Goal: Information Seeking & Learning: Learn about a topic

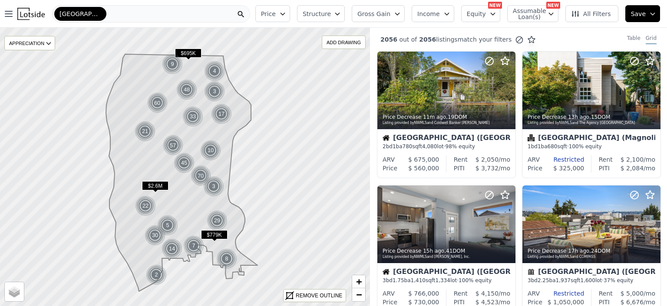
click at [100, 10] on div "Seattle" at bounding box center [151, 13] width 198 height 17
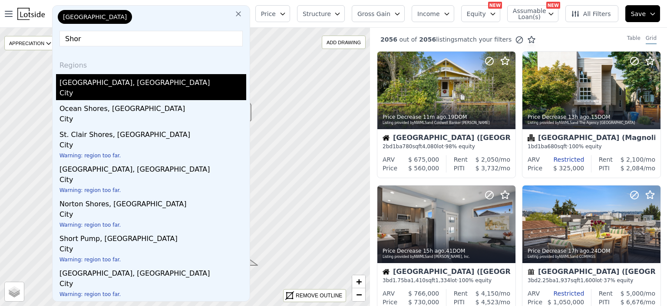
type input "Shor"
click at [75, 82] on div "Shoreline, WA" at bounding box center [152, 81] width 187 height 14
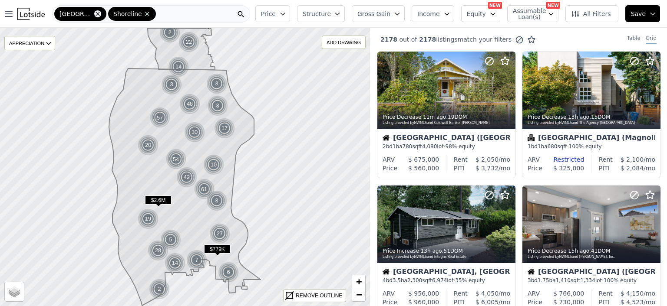
click at [94, 12] on icon at bounding box center [97, 13] width 7 height 7
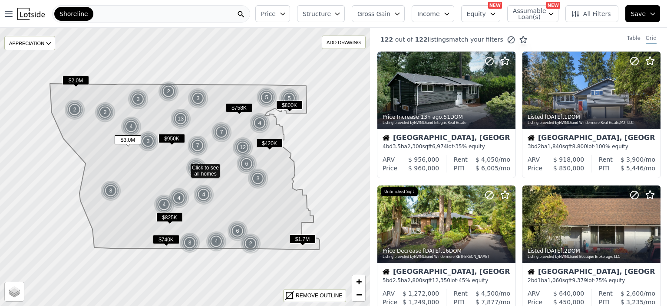
click at [106, 13] on div "Shoreline" at bounding box center [151, 13] width 198 height 17
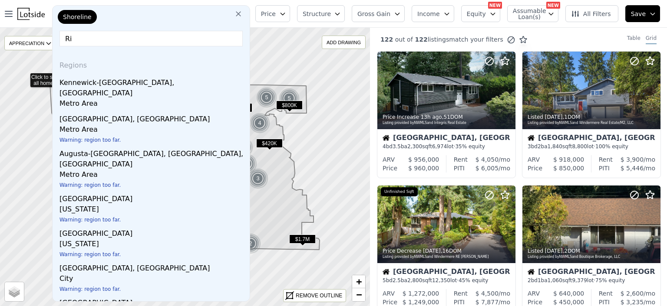
type input "R"
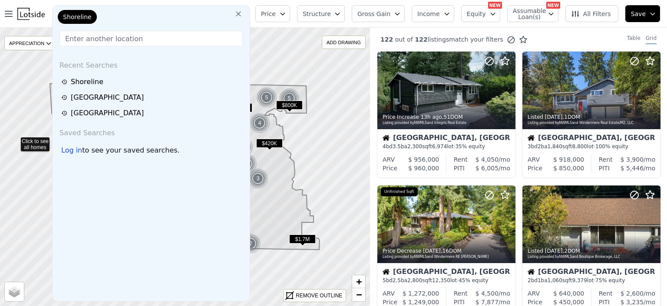
click at [15, 140] on icon at bounding box center [185, 167] width 446 height 337
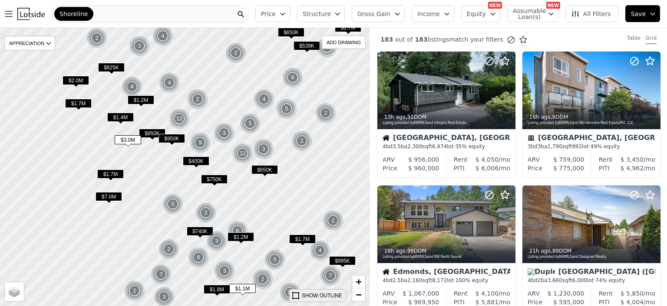
click at [317, 295] on div "SHOW OUTLINE" at bounding box center [322, 296] width 40 height 8
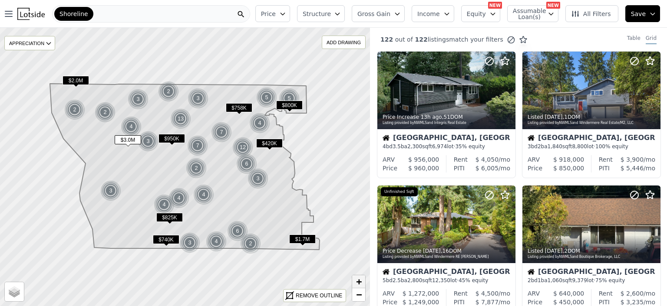
click at [359, 279] on span "+" at bounding box center [359, 281] width 6 height 11
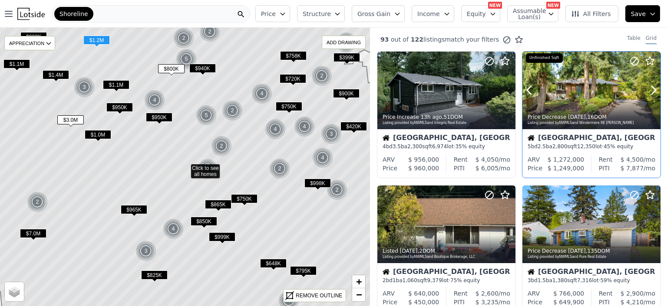
click at [578, 94] on div at bounding box center [591, 91] width 138 height 78
click at [154, 113] on span "$950K" at bounding box center [159, 117] width 26 height 9
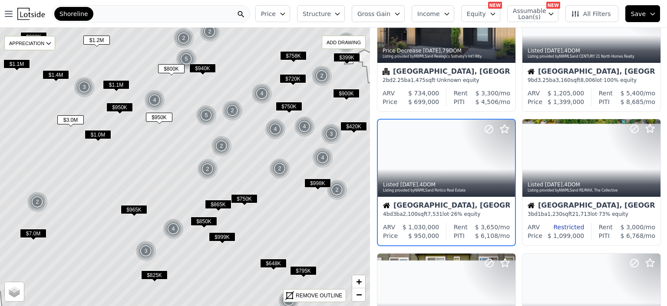
scroll to position [202, 0]
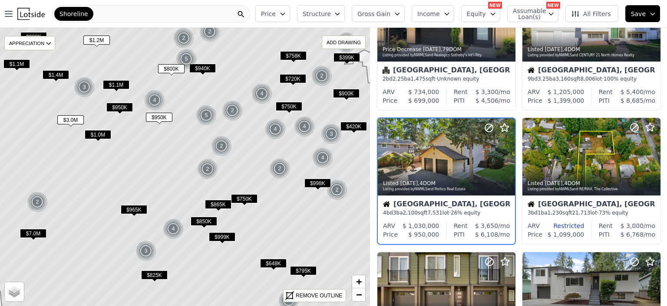
click at [115, 105] on span "$950K" at bounding box center [119, 107] width 26 height 9
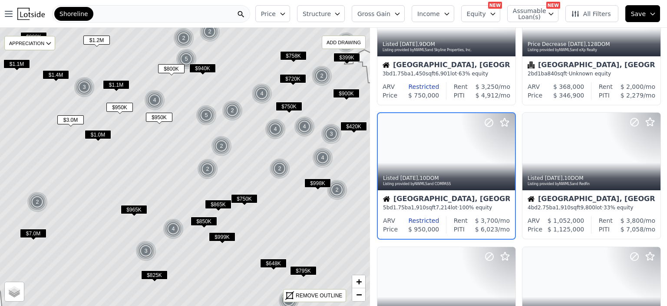
scroll to position [68, 0]
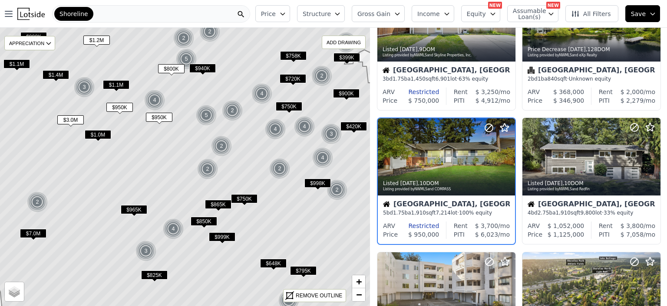
click at [98, 133] on span "$1.0M" at bounding box center [98, 134] width 26 height 9
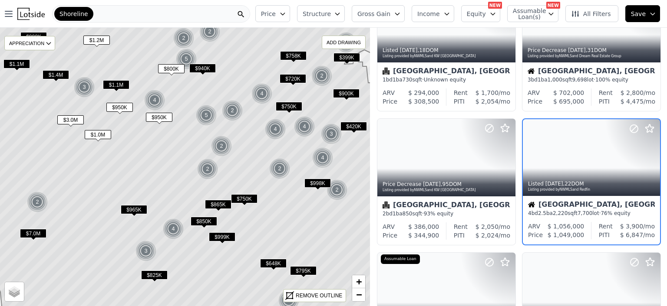
scroll to position [336, 0]
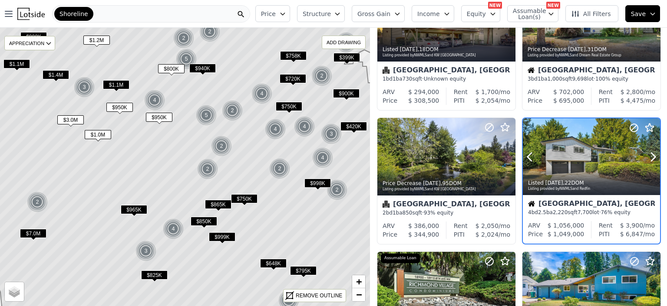
click at [581, 154] on div at bounding box center [590, 156] width 137 height 77
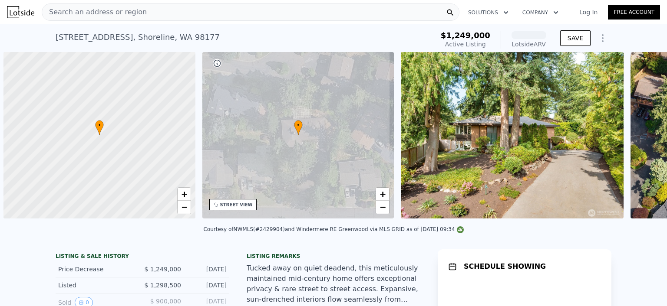
scroll to position [0, 3]
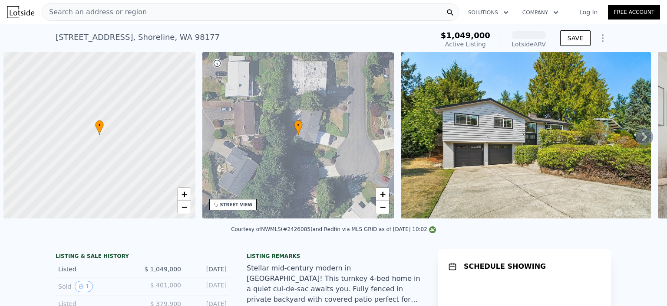
scroll to position [0, 3]
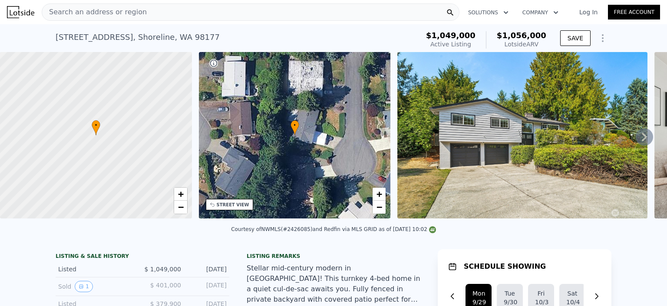
drag, startPoint x: 286, startPoint y: 235, endPoint x: 307, endPoint y: 235, distance: 21.7
click at [307, 233] on div "Courtesy of NWMLS (#2426085) and Redfin via MLS GRID as of [DATE] 10:02" at bounding box center [333, 230] width 205 height 6
copy div "#2426085)"
